Goal: Check status: Check status

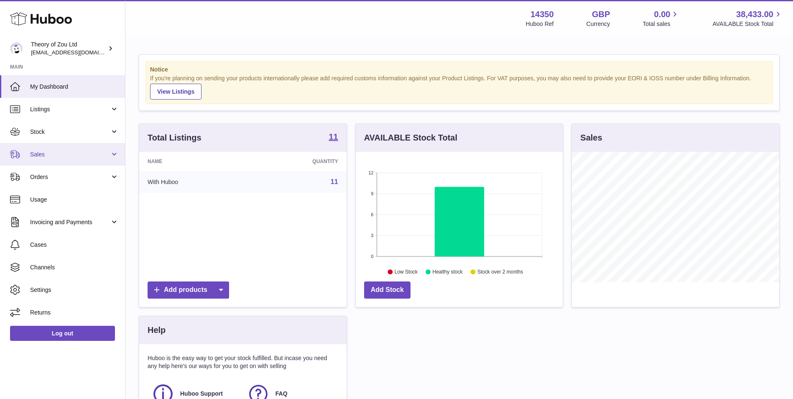
scroll to position [130, 207]
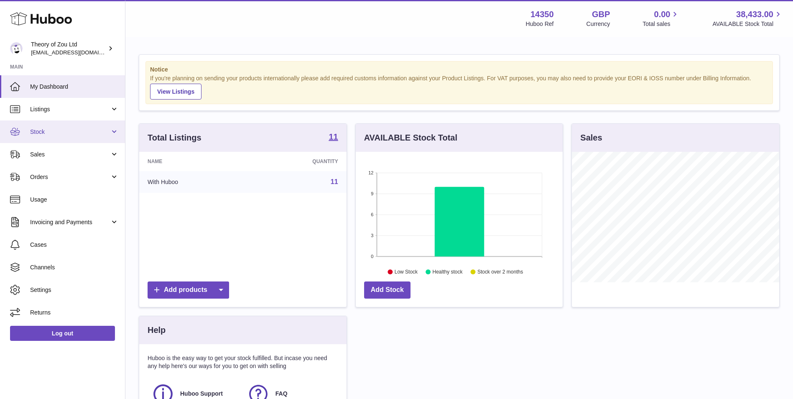
click at [94, 130] on span "Stock" at bounding box center [70, 132] width 80 height 8
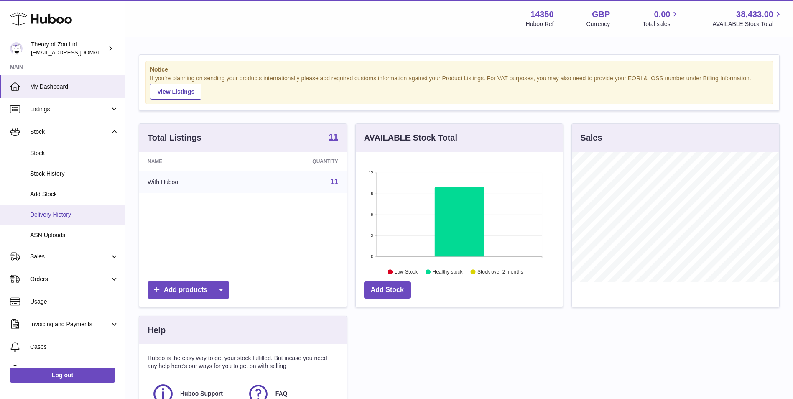
click at [73, 207] on link "Delivery History" at bounding box center [62, 214] width 125 height 20
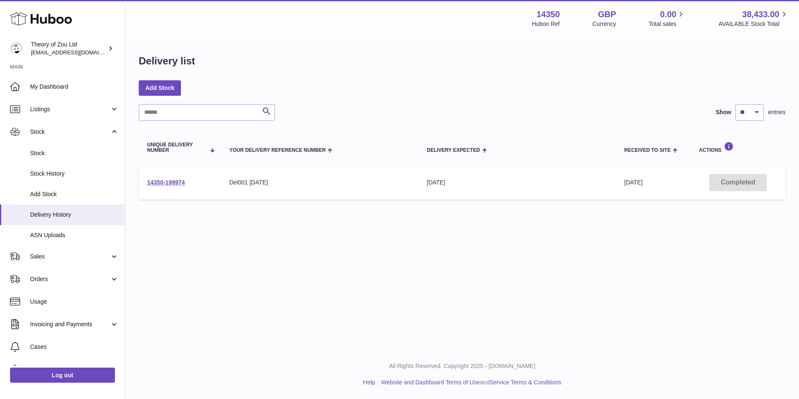
drag, startPoint x: 211, startPoint y: 178, endPoint x: 141, endPoint y: 182, distance: 69.4
click at [141, 182] on td "14350-199974" at bounding box center [180, 182] width 82 height 34
copy link "14350-199974"
click at [391, 276] on div "Menu Huboo 14350 Huboo Ref GBP Currency 0.00 Total sales 38,433.00 AVAILABLE St…" at bounding box center [462, 174] width 674 height 349
